Goal: Information Seeking & Learning: Learn about a topic

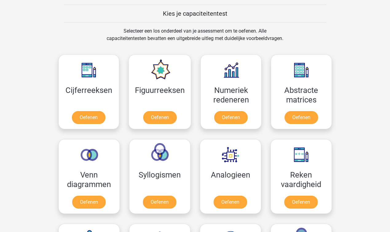
scroll to position [250, 0]
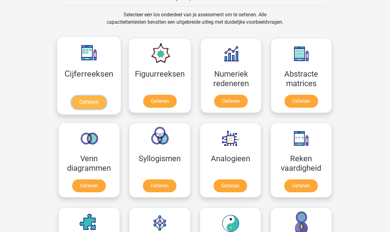
click at [88, 101] on link "Oefenen" at bounding box center [88, 103] width 35 height 14
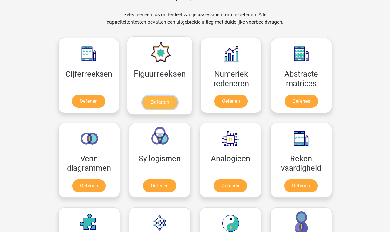
click at [155, 102] on link "Oefenen" at bounding box center [159, 103] width 35 height 14
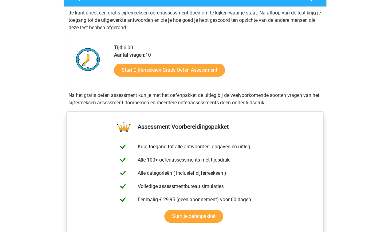
scroll to position [122, 0]
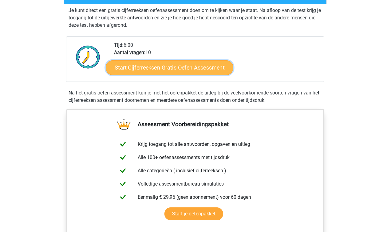
click at [171, 75] on link "Start Cijferreeksen Gratis Oefen Assessment" at bounding box center [170, 67] width 128 height 15
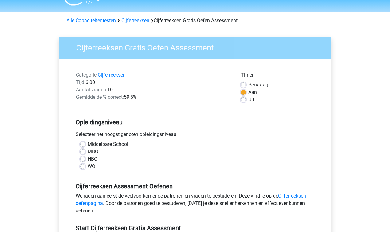
scroll to position [55, 0]
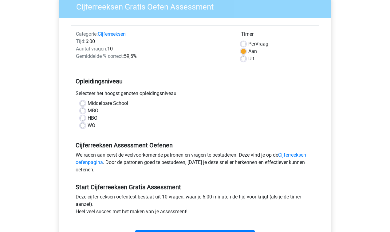
click at [90, 126] on label "WO" at bounding box center [92, 125] width 8 height 7
click at [85, 126] on input "WO" at bounding box center [82, 125] width 5 height 6
radio input "true"
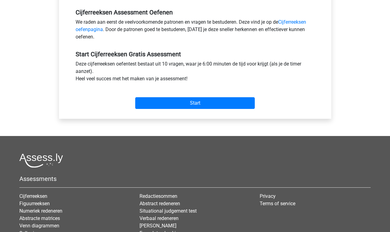
scroll to position [198, 0]
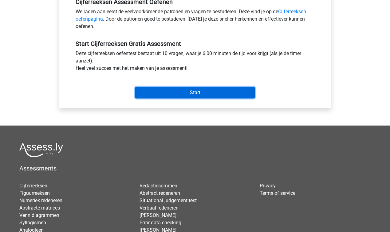
click at [200, 90] on input "Start" at bounding box center [195, 93] width 120 height 12
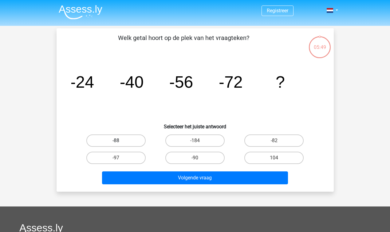
click at [124, 140] on label "-88" at bounding box center [115, 140] width 59 height 12
click at [120, 140] on input "-88" at bounding box center [118, 142] width 4 height 4
radio input "true"
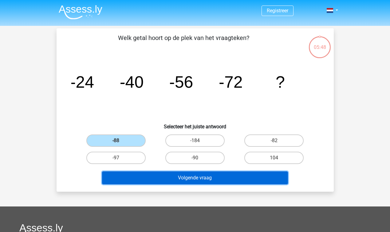
click at [193, 179] on button "Volgende vraag" at bounding box center [195, 177] width 186 height 13
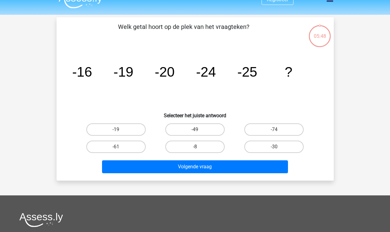
scroll to position [3, 0]
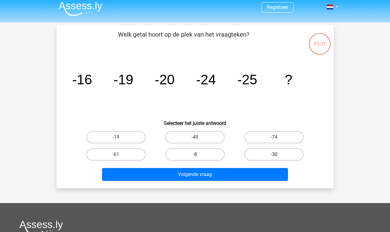
click at [269, 155] on label "-30" at bounding box center [273, 154] width 59 height 12
click at [274, 155] on input "-30" at bounding box center [276, 156] width 4 height 4
radio input "true"
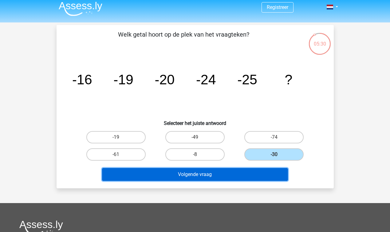
click at [252, 178] on button "Volgende vraag" at bounding box center [195, 174] width 186 height 13
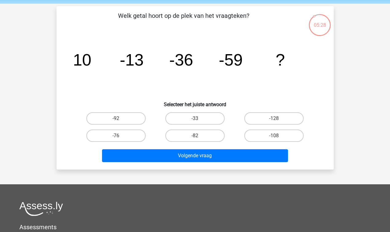
scroll to position [19, 0]
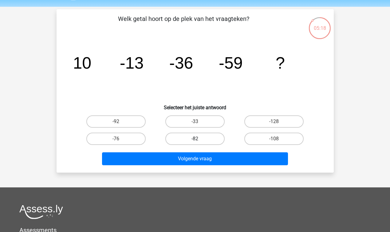
click at [193, 136] on label "-82" at bounding box center [194, 138] width 59 height 12
click at [195, 139] on input "-82" at bounding box center [197, 141] width 4 height 4
radio input "true"
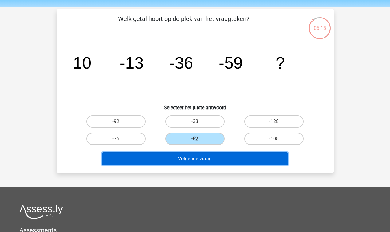
click at [195, 156] on button "Volgende vraag" at bounding box center [195, 158] width 186 height 13
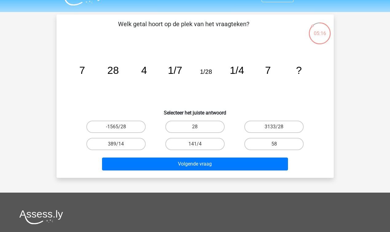
scroll to position [11, 0]
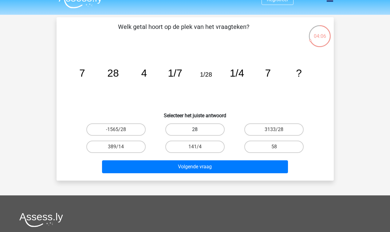
click at [204, 129] on label "28" at bounding box center [194, 129] width 59 height 12
click at [199, 129] on input "28" at bounding box center [197, 131] width 4 height 4
radio input "true"
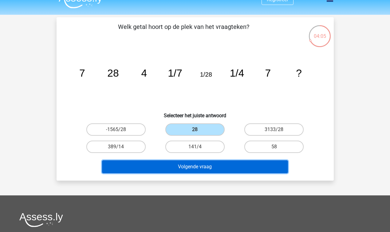
click at [218, 168] on button "Volgende vraag" at bounding box center [195, 166] width 186 height 13
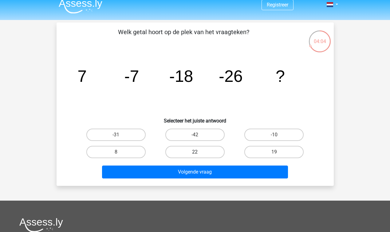
scroll to position [3, 0]
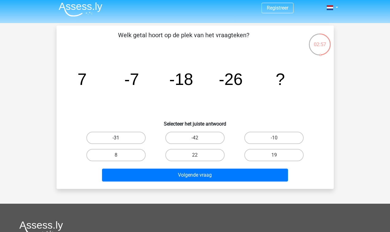
click at [122, 136] on label "-31" at bounding box center [115, 138] width 59 height 12
click at [120, 138] on input "-31" at bounding box center [118, 140] width 4 height 4
radio input "true"
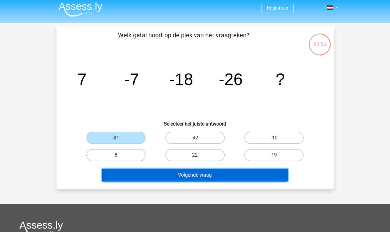
click at [174, 180] on button "Volgende vraag" at bounding box center [195, 174] width 186 height 13
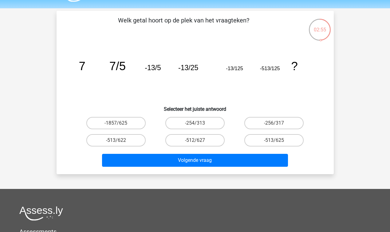
scroll to position [17, 0]
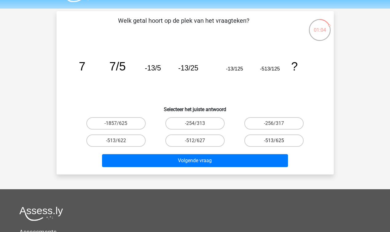
click at [283, 140] on label "-513/625" at bounding box center [273, 140] width 59 height 12
click at [278, 140] on input "-513/625" at bounding box center [276, 142] width 4 height 4
radio input "true"
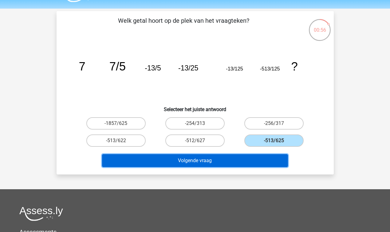
click at [242, 162] on button "Volgende vraag" at bounding box center [195, 160] width 186 height 13
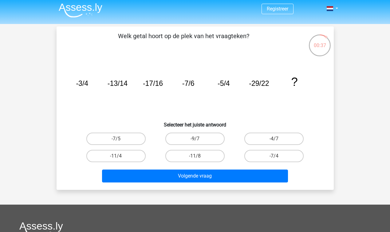
scroll to position [0, 0]
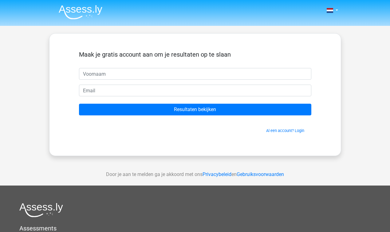
click at [147, 74] on input "text" at bounding box center [195, 74] width 232 height 12
type input "Kiki"
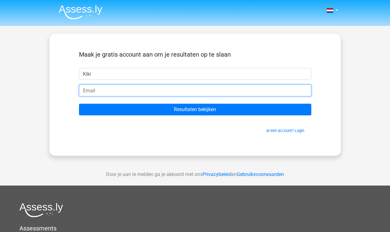
click at [140, 91] on input "email" at bounding box center [195, 91] width 232 height 12
type input "[EMAIL_ADDRESS][DOMAIN_NAME]"
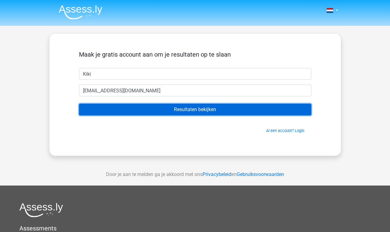
click at [144, 108] on input "Resultaten bekijken" at bounding box center [195, 110] width 232 height 12
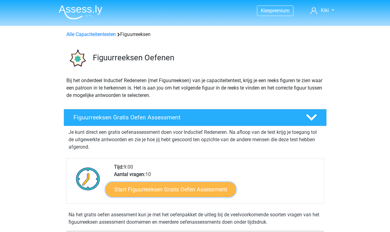
click at [159, 190] on link "Start Figuurreeksen Gratis Oefen Assessment" at bounding box center [170, 189] width 130 height 15
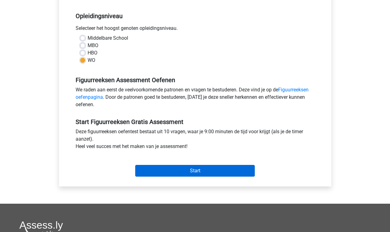
scroll to position [171, 0]
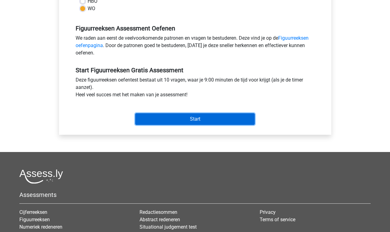
click at [181, 113] on input "Start" at bounding box center [195, 119] width 120 height 12
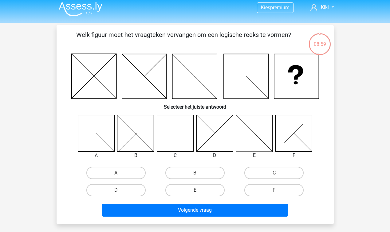
scroll to position [2, 0]
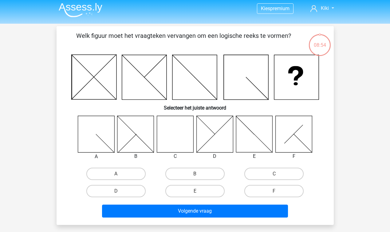
click at [193, 137] on div at bounding box center [215, 134] width 46 height 37
click at [187, 138] on icon at bounding box center [175, 134] width 37 height 37
click at [281, 169] on label "C" at bounding box center [273, 173] width 59 height 12
click at [278, 174] on input "C" at bounding box center [276, 176] width 4 height 4
radio input "true"
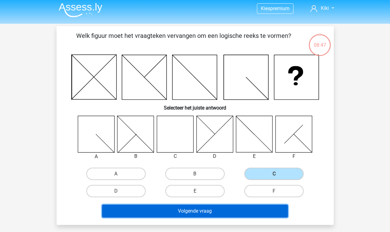
click at [213, 211] on button "Volgende vraag" at bounding box center [195, 210] width 186 height 13
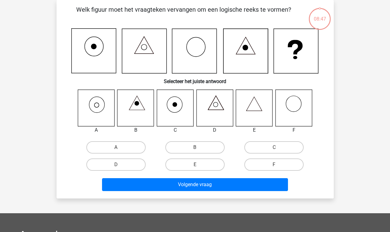
scroll to position [12, 0]
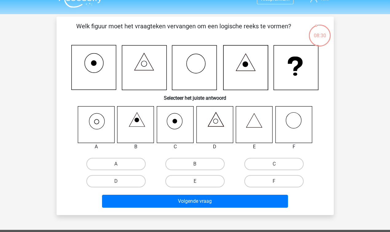
click at [92, 118] on icon at bounding box center [96, 124] width 37 height 37
click at [114, 165] on label "A" at bounding box center [115, 164] width 59 height 12
click at [116, 165] on input "A" at bounding box center [118, 166] width 4 height 4
radio input "true"
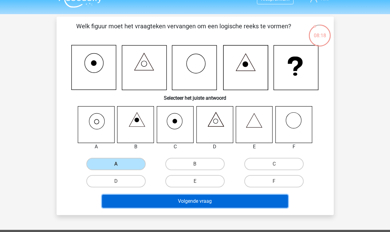
click at [196, 200] on button "Volgende vraag" at bounding box center [195, 201] width 186 height 13
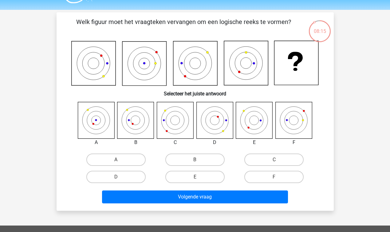
scroll to position [15, 0]
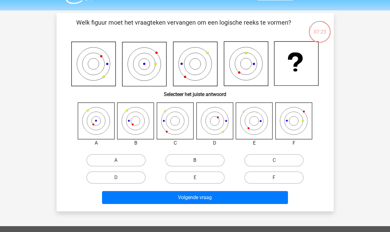
click at [189, 161] on label "B" at bounding box center [194, 160] width 59 height 12
click at [195, 161] on input "B" at bounding box center [197, 162] width 4 height 4
radio input "true"
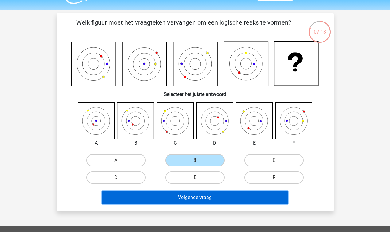
click at [194, 199] on button "Volgende vraag" at bounding box center [195, 197] width 186 height 13
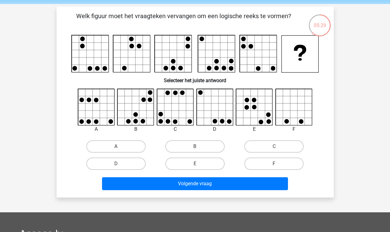
scroll to position [22, 0]
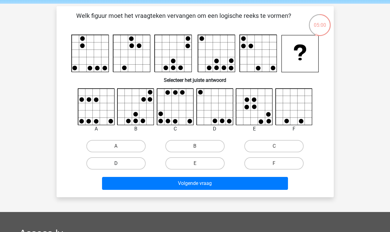
click at [120, 165] on label "D" at bounding box center [115, 163] width 59 height 12
click at [120, 165] on input "D" at bounding box center [118, 165] width 4 height 4
radio input "true"
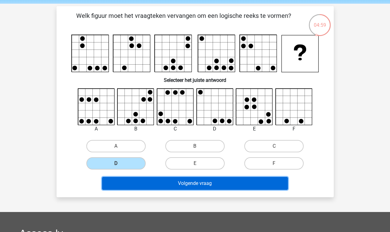
click at [146, 185] on button "Volgende vraag" at bounding box center [195, 183] width 186 height 13
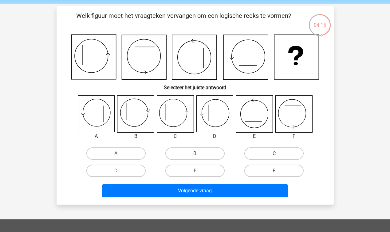
click at [113, 170] on label "D" at bounding box center [115, 170] width 59 height 12
click at [116, 171] on input "D" at bounding box center [118, 173] width 4 height 4
radio input "true"
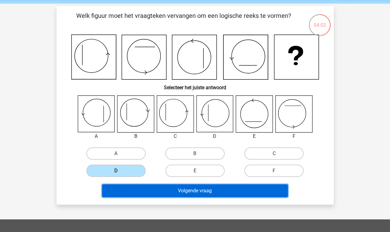
click at [157, 191] on button "Volgende vraag" at bounding box center [195, 190] width 186 height 13
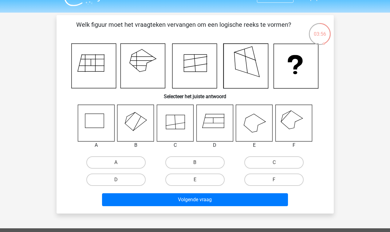
scroll to position [19, 0]
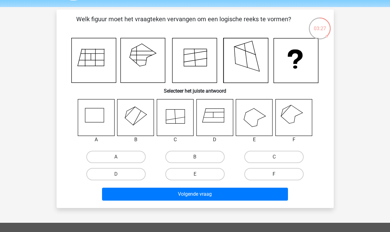
click at [273, 175] on label "F" at bounding box center [273, 174] width 59 height 12
click at [274, 175] on input "F" at bounding box center [276, 176] width 4 height 4
radio input "true"
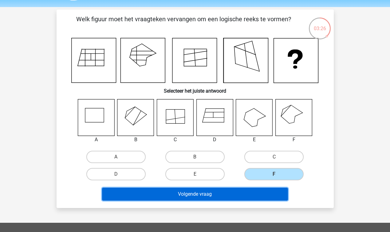
click at [232, 197] on button "Volgende vraag" at bounding box center [195, 193] width 186 height 13
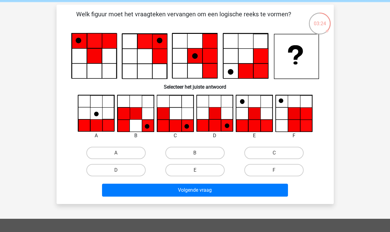
scroll to position [22, 0]
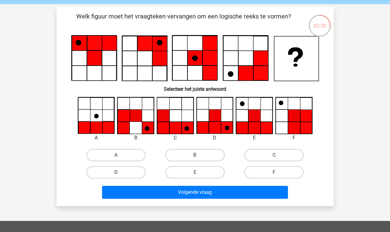
drag, startPoint x: 122, startPoint y: 172, endPoint x: 135, endPoint y: 166, distance: 14.7
click at [123, 172] on label "D" at bounding box center [115, 172] width 59 height 12
click at [120, 172] on input "D" at bounding box center [118, 174] width 4 height 4
radio input "true"
click at [198, 169] on label "E" at bounding box center [194, 172] width 59 height 12
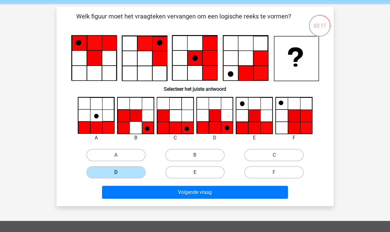
click at [198, 172] on input "E" at bounding box center [197, 174] width 4 height 4
radio input "true"
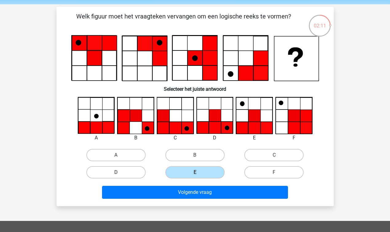
click at [116, 169] on label "D" at bounding box center [115, 172] width 59 height 12
click at [116, 172] on input "D" at bounding box center [118, 174] width 4 height 4
radio input "true"
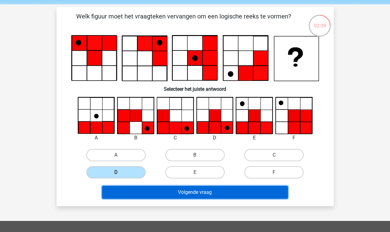
click at [191, 193] on button "Volgende vraag" at bounding box center [195, 192] width 186 height 13
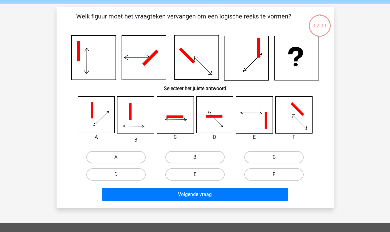
scroll to position [19, 0]
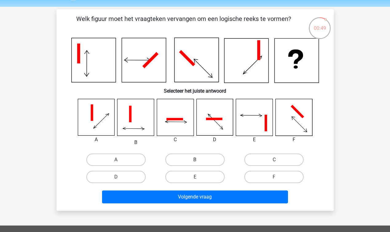
click at [198, 156] on label "B" at bounding box center [194, 159] width 59 height 12
click at [198, 159] on input "B" at bounding box center [197, 161] width 4 height 4
radio input "true"
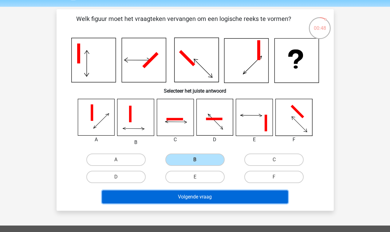
click at [207, 195] on button "Volgende vraag" at bounding box center [195, 196] width 186 height 13
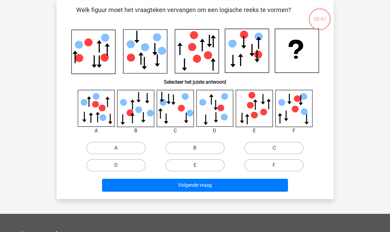
scroll to position [28, 0]
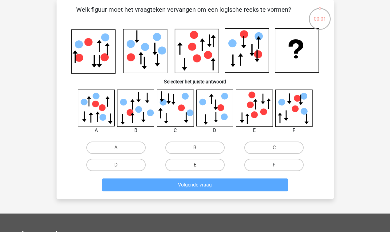
click at [258, 160] on label "F" at bounding box center [273, 165] width 59 height 12
click at [274, 165] on input "F" at bounding box center [276, 167] width 4 height 4
radio input "true"
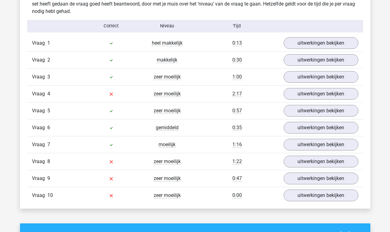
scroll to position [496, 0]
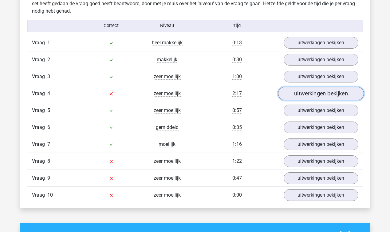
click at [329, 95] on link "uitwerkingen bekijken" at bounding box center [321, 94] width 86 height 14
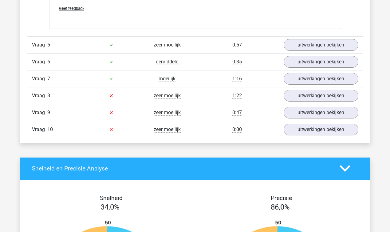
scroll to position [927, 0]
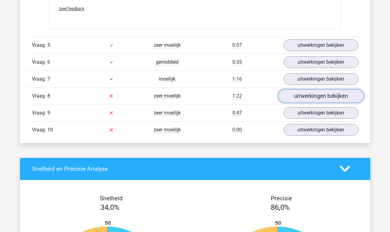
click at [306, 95] on link "uitwerkingen bekijken" at bounding box center [321, 96] width 86 height 14
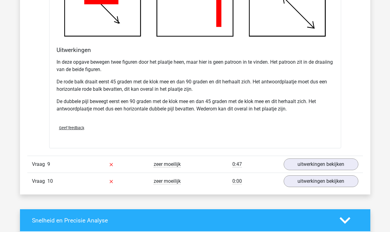
scroll to position [1268, 0]
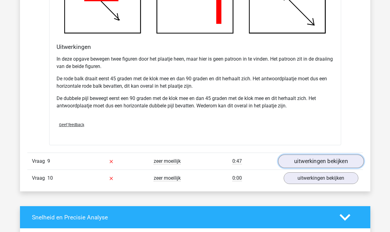
click at [328, 159] on link "uitwerkingen bekijken" at bounding box center [321, 162] width 86 height 14
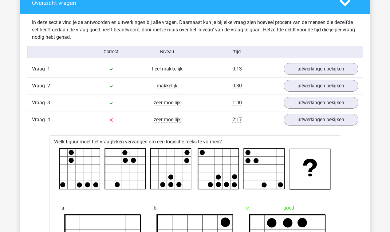
scroll to position [467, 0]
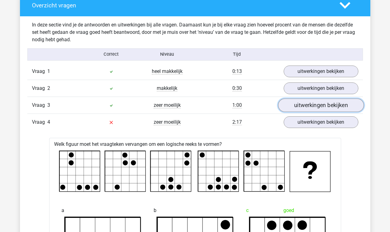
click at [317, 102] on link "uitwerkingen bekijken" at bounding box center [321, 105] width 86 height 14
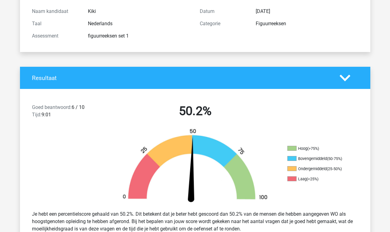
scroll to position [0, 0]
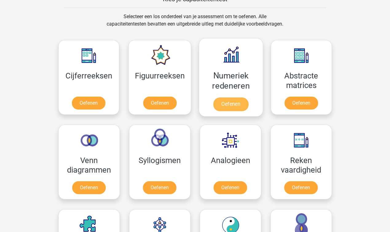
scroll to position [245, 0]
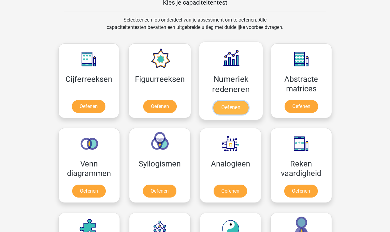
click at [229, 103] on link "Oefenen" at bounding box center [230, 108] width 35 height 14
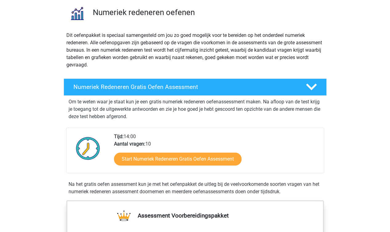
scroll to position [101, 0]
